Goal: Obtain resource: Download file/media

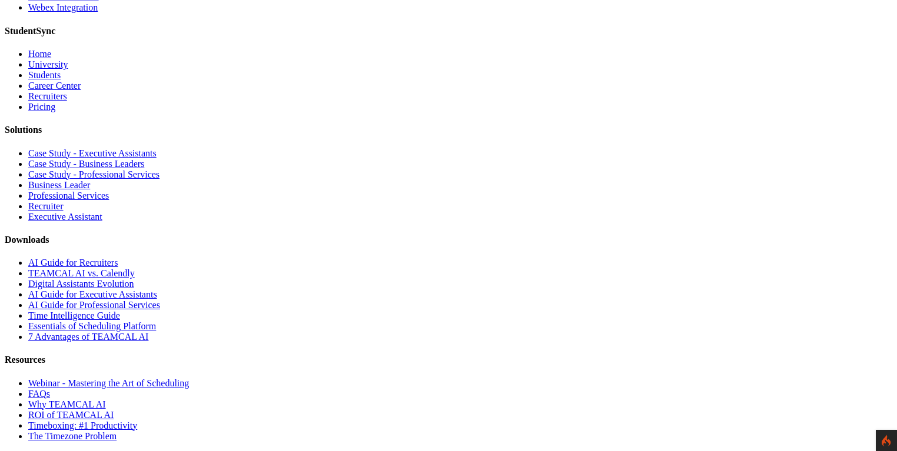
scroll to position [1400, 0]
drag, startPoint x: 543, startPoint y: 267, endPoint x: 612, endPoint y: 265, distance: 68.9
click at [612, 245] on h4 "Downloads" at bounding box center [449, 240] width 888 height 11
click at [617, 245] on h4 "Downloads" at bounding box center [449, 240] width 888 height 11
drag, startPoint x: 611, startPoint y: 270, endPoint x: 538, endPoint y: 273, distance: 73.0
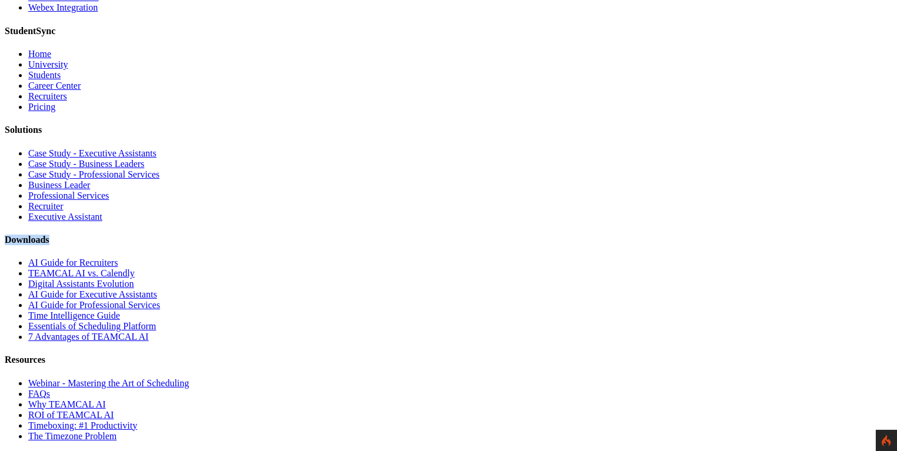
click at [538, 273] on div "Downloads AI Guide for Recruiters TEAMCAL AI vs. Calendly Digital Assistants Ev…" at bounding box center [449, 289] width 888 height 108
click at [536, 261] on div "Downloads AI Guide for Recruiters TEAMCAL AI vs. Calendly Digital Assistants Ev…" at bounding box center [449, 289] width 888 height 108
drag, startPoint x: 541, startPoint y: 267, endPoint x: 612, endPoint y: 267, distance: 70.6
click at [612, 245] on h4 "Downloads" at bounding box center [449, 240] width 888 height 11
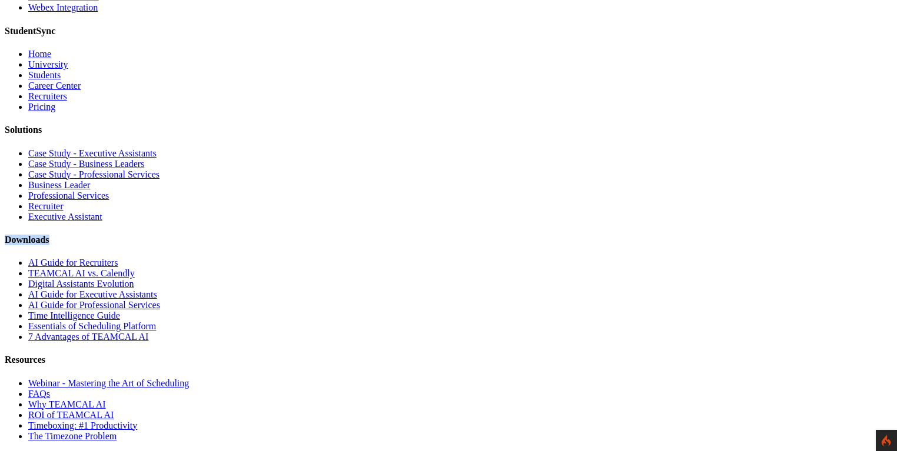
drag, startPoint x: 612, startPoint y: 267, endPoint x: 541, endPoint y: 269, distance: 70.7
click at [541, 245] on h4 "Downloads" at bounding box center [449, 240] width 888 height 11
click at [538, 267] on div "Downloads AI Guide for Recruiters TEAMCAL AI vs. Calendly Digital Assistants Ev…" at bounding box center [449, 289] width 888 height 108
drag, startPoint x: 544, startPoint y: 267, endPoint x: 625, endPoint y: 270, distance: 80.7
click at [625, 245] on h4 "Downloads" at bounding box center [449, 240] width 888 height 11
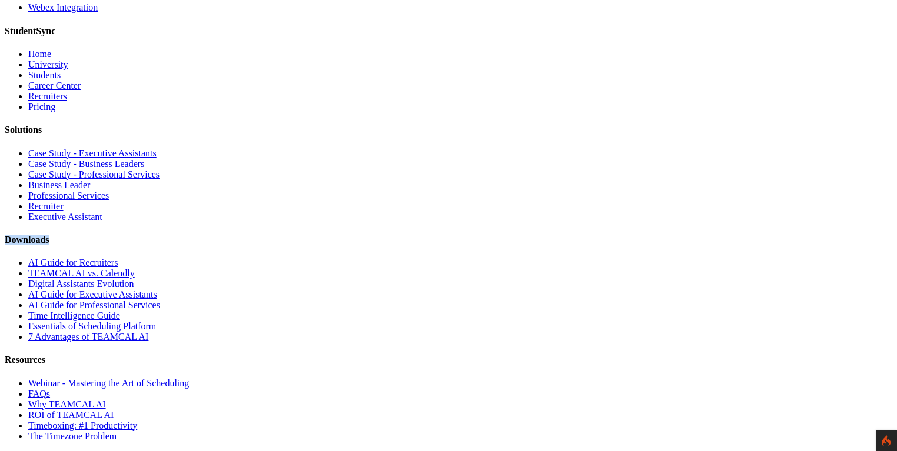
click at [625, 245] on h4 "Downloads" at bounding box center [449, 240] width 888 height 11
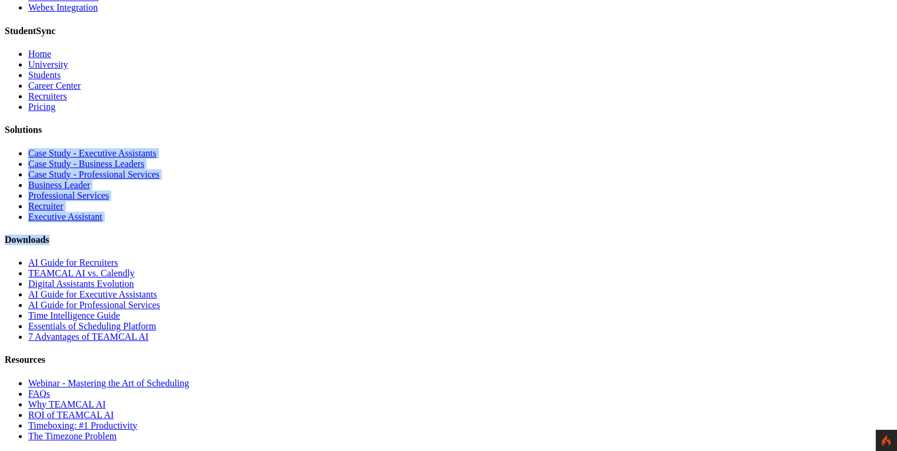
drag, startPoint x: 612, startPoint y: 268, endPoint x: 519, endPoint y: 272, distance: 93.1
click at [519, 272] on div "StudentSync Home University Students Career Center Recruiters Pricing Solutions…" at bounding box center [449, 234] width 888 height 416
click at [526, 135] on h4 "Solutions" at bounding box center [449, 130] width 888 height 11
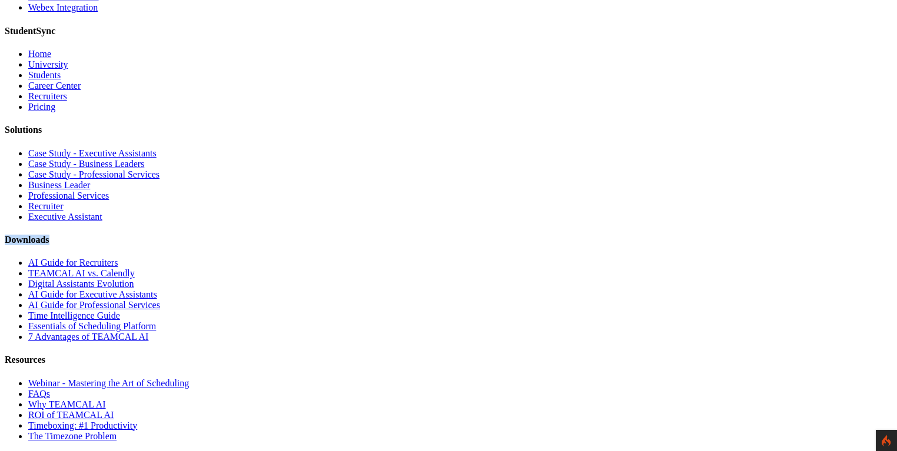
drag, startPoint x: 540, startPoint y: 267, endPoint x: 616, endPoint y: 273, distance: 76.1
click at [616, 273] on div "Downloads AI Guide for Recruiters TEAMCAL AI vs. Calendly Digital Assistants Ev…" at bounding box center [449, 289] width 888 height 108
click at [616, 245] on h4 "Downloads" at bounding box center [449, 240] width 888 height 11
drag, startPoint x: 614, startPoint y: 270, endPoint x: 543, endPoint y: 274, distance: 71.3
click at [543, 245] on h4 "Downloads" at bounding box center [449, 240] width 888 height 11
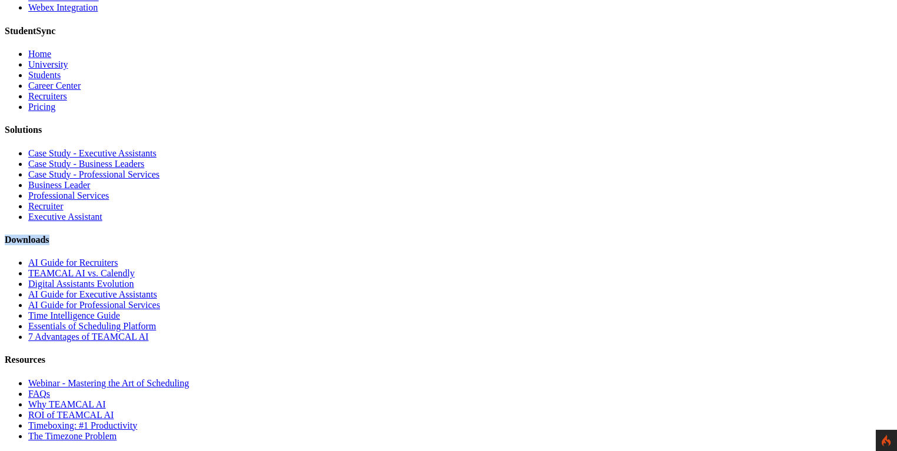
click at [541, 245] on h4 "Downloads" at bounding box center [449, 240] width 888 height 11
drag, startPoint x: 541, startPoint y: 271, endPoint x: 623, endPoint y: 267, distance: 82.5
click at [623, 245] on h4 "Downloads" at bounding box center [449, 240] width 888 height 11
drag, startPoint x: 606, startPoint y: 270, endPoint x: 538, endPoint y: 272, distance: 67.7
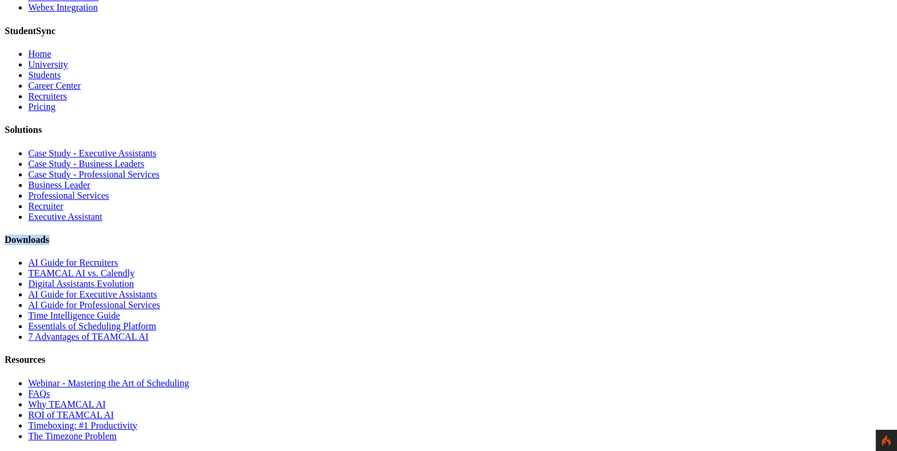
click at [538, 272] on div "Downloads AI Guide for Recruiters TEAMCAL AI vs. Calendly Digital Assistants Ev…" at bounding box center [449, 289] width 888 height 108
click at [630, 260] on div "StudentSync Home University Students Career Center Recruiters Pricing Solutions…" at bounding box center [449, 234] width 888 height 416
drag, startPoint x: 610, startPoint y: 273, endPoint x: 598, endPoint y: 267, distance: 13.4
click at [556, 245] on h4 "Downloads" at bounding box center [449, 240] width 888 height 11
click at [632, 245] on h4 "Downloads" at bounding box center [449, 240] width 888 height 11
